Goal: Information Seeking & Learning: Compare options

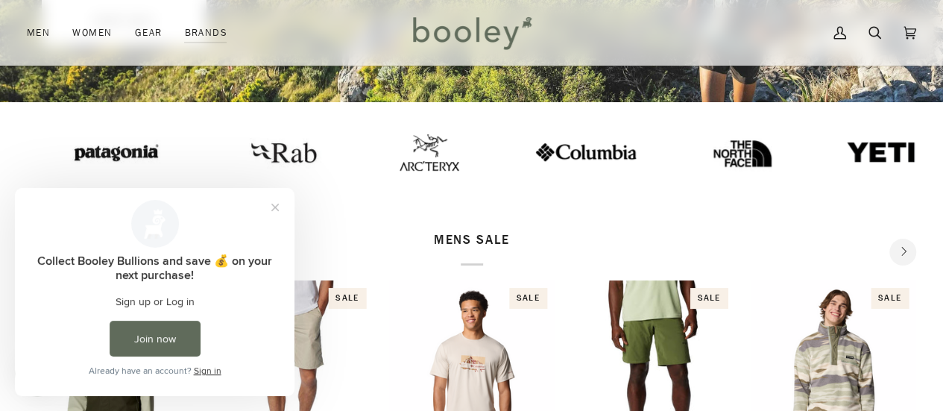
scroll to position [301, 0]
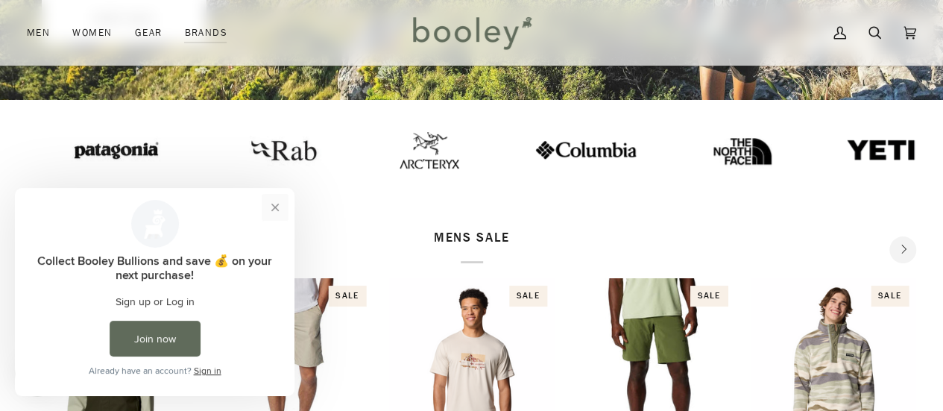
click at [271, 213] on button "Close prompt" at bounding box center [275, 207] width 27 height 27
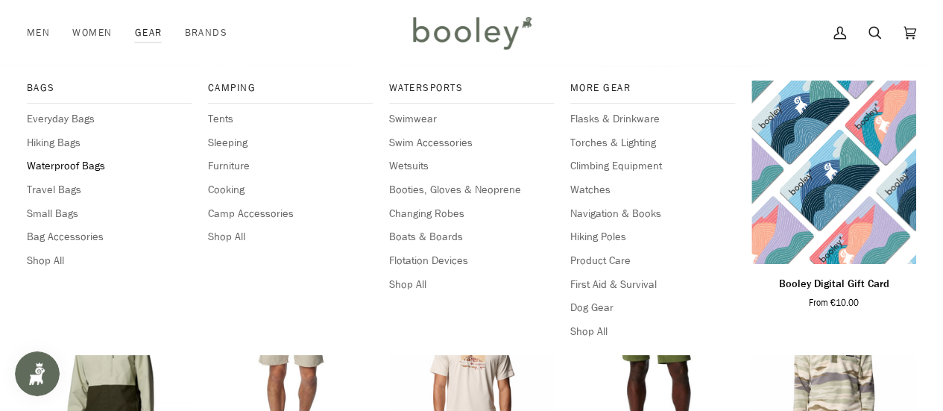
click at [68, 164] on span "Waterproof Bags" at bounding box center [109, 166] width 165 height 16
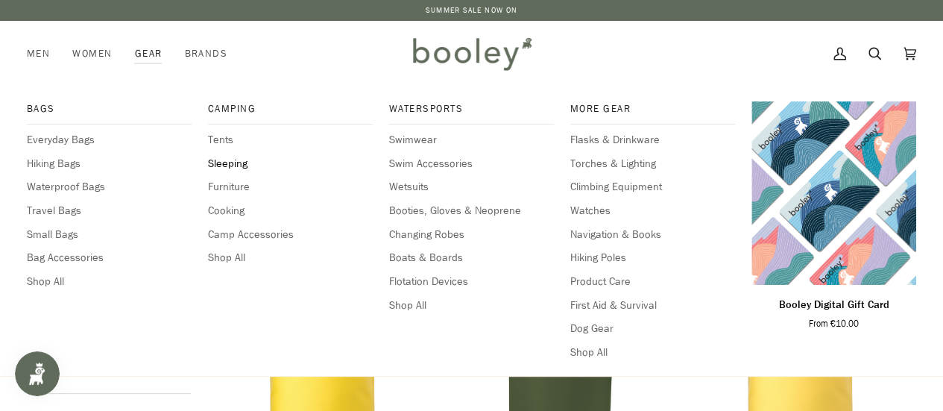
click at [228, 163] on span "Sleeping" at bounding box center [290, 164] width 165 height 16
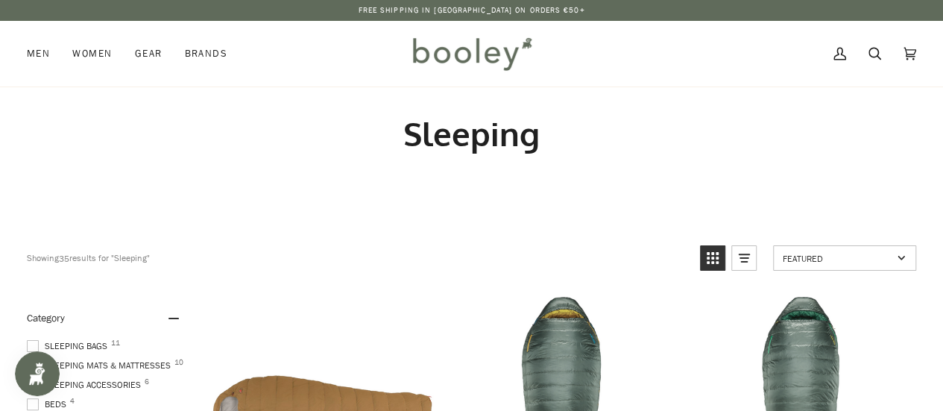
click at [750, 256] on icon "View list mode" at bounding box center [744, 258] width 24 height 24
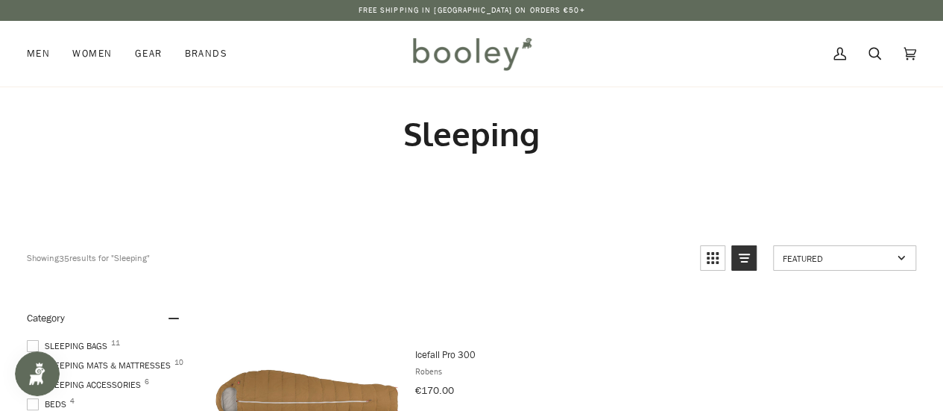
click at [750, 256] on icon "View list mode" at bounding box center [744, 258] width 24 height 24
click at [711, 255] on icon "View grid mode" at bounding box center [713, 258] width 24 height 24
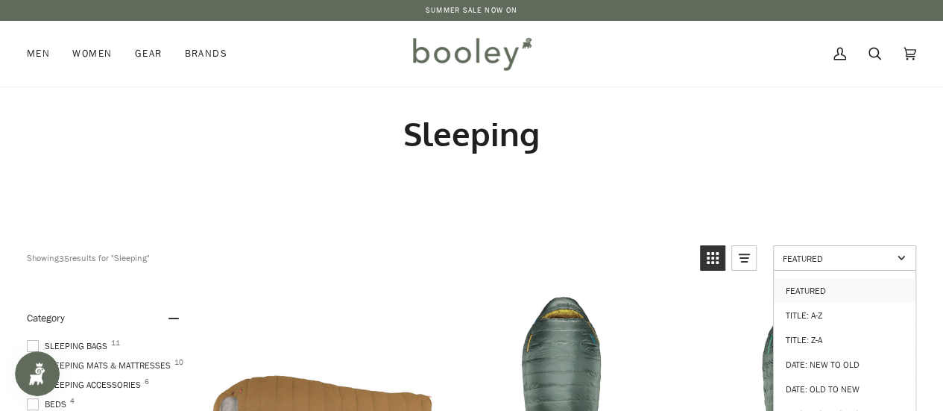
click at [805, 252] on span "Featured" at bounding box center [838, 258] width 110 height 13
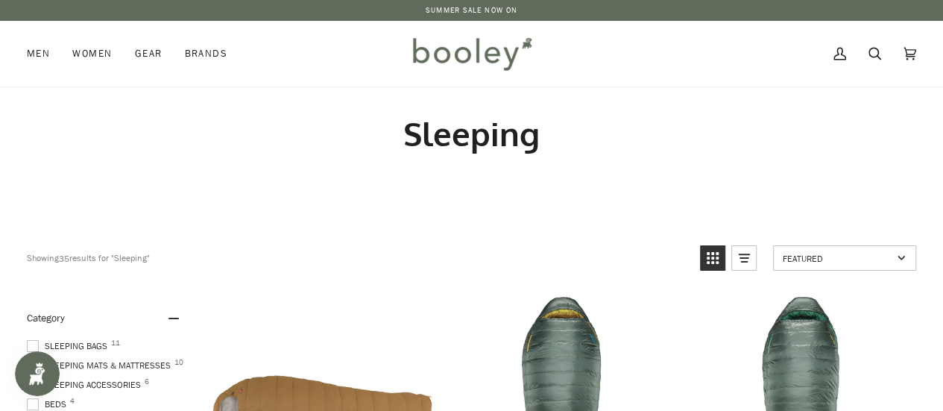
click at [805, 252] on span "Featured" at bounding box center [838, 258] width 110 height 13
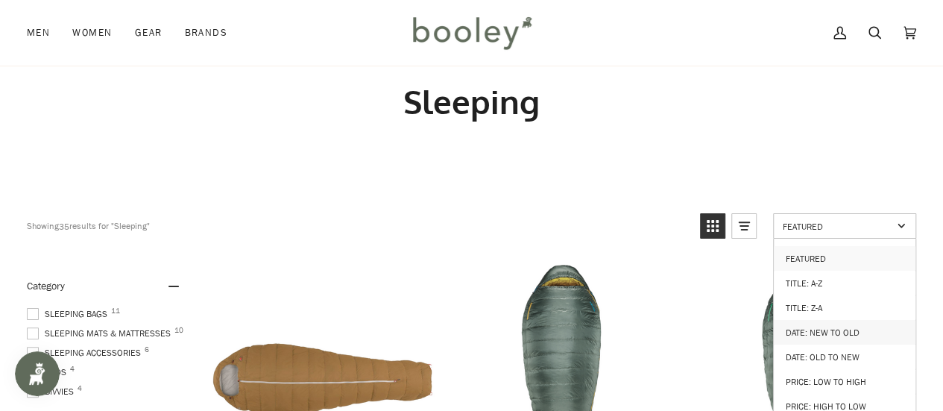
scroll to position [33, 0]
click at [826, 371] on link "Price: Low to High" at bounding box center [845, 380] width 142 height 25
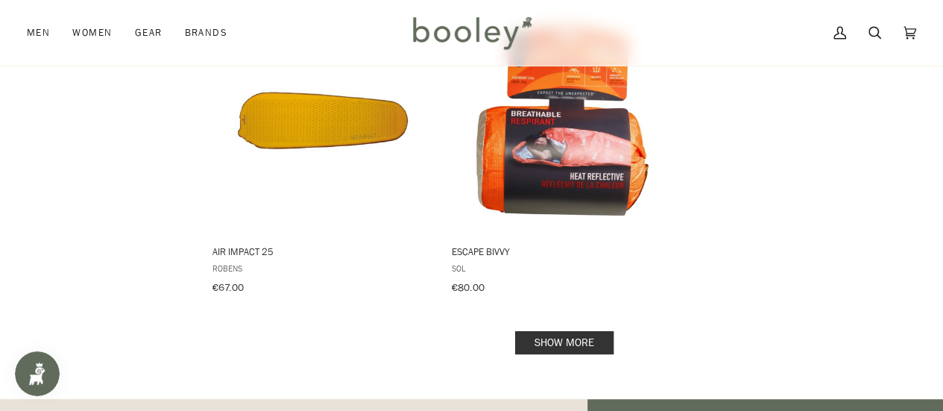
scroll to position [2153, 0]
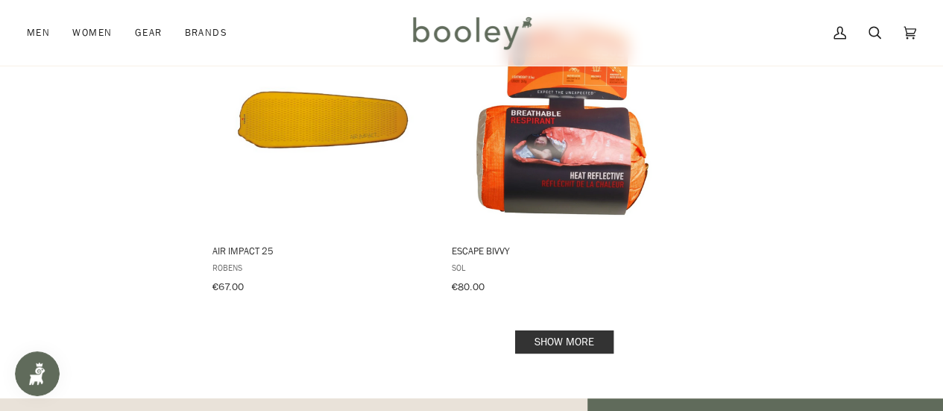
click at [599, 330] on link "Show more" at bounding box center [564, 341] width 98 height 23
